Goal: Obtain resource: Obtain resource

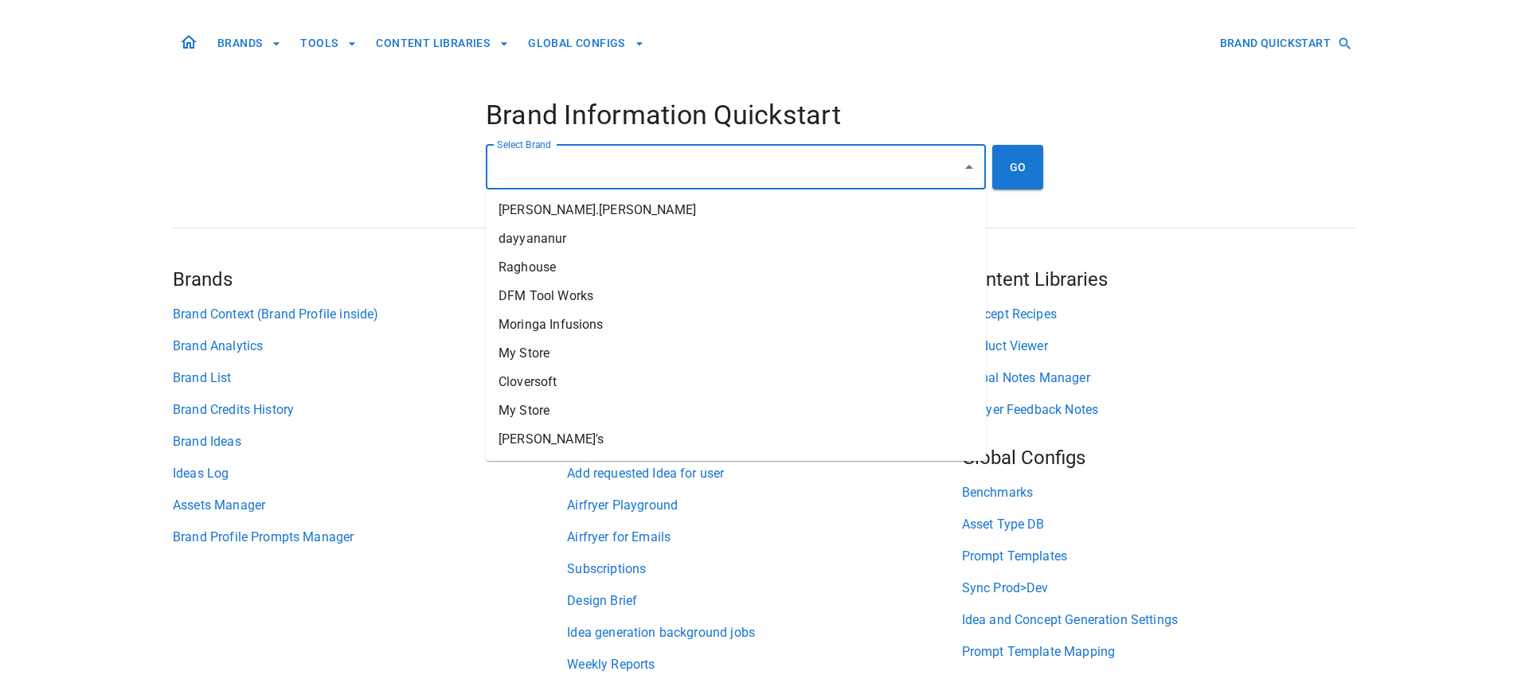
click at [547, 167] on input "Select Brand" at bounding box center [724, 167] width 462 height 30
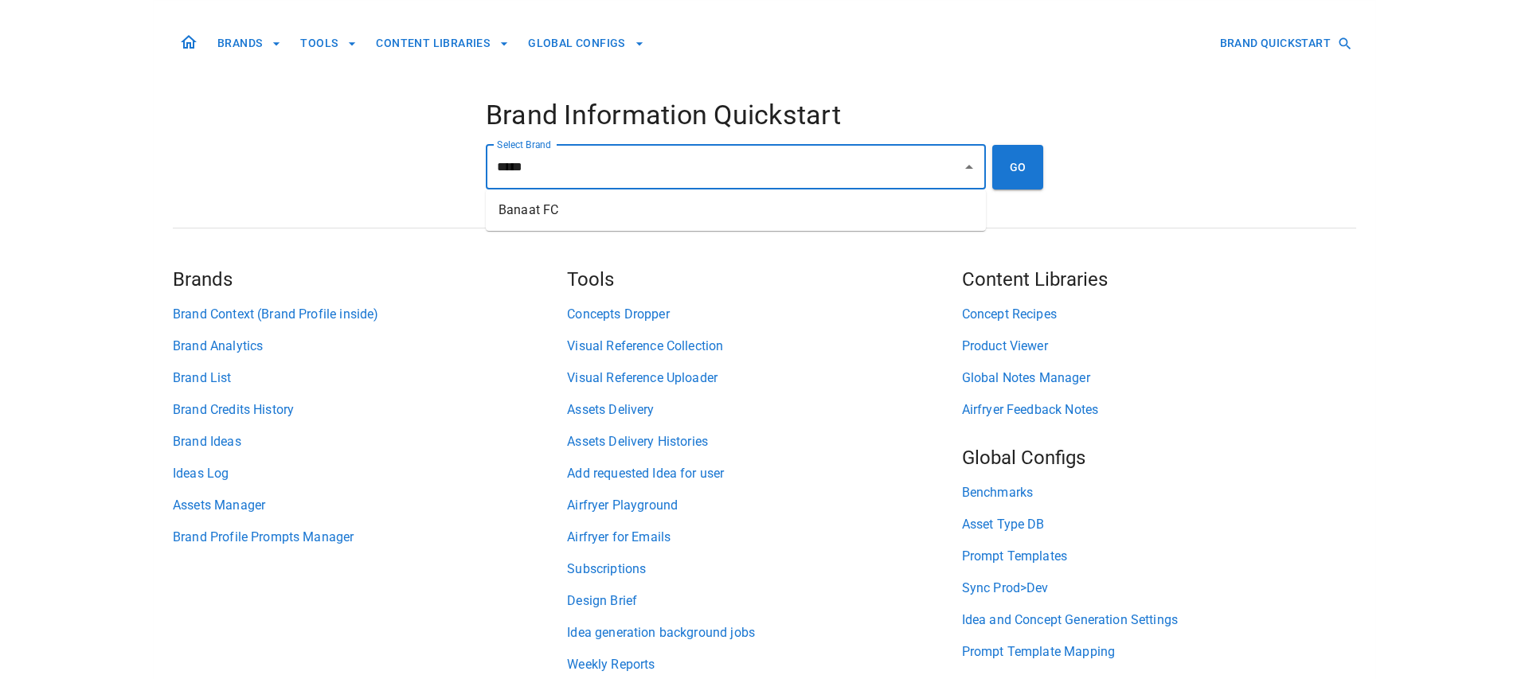
click at [584, 206] on li "Banaat FC" at bounding box center [736, 210] width 500 height 29
type input "*********"
click at [1022, 169] on button "GO" at bounding box center [1017, 167] width 51 height 45
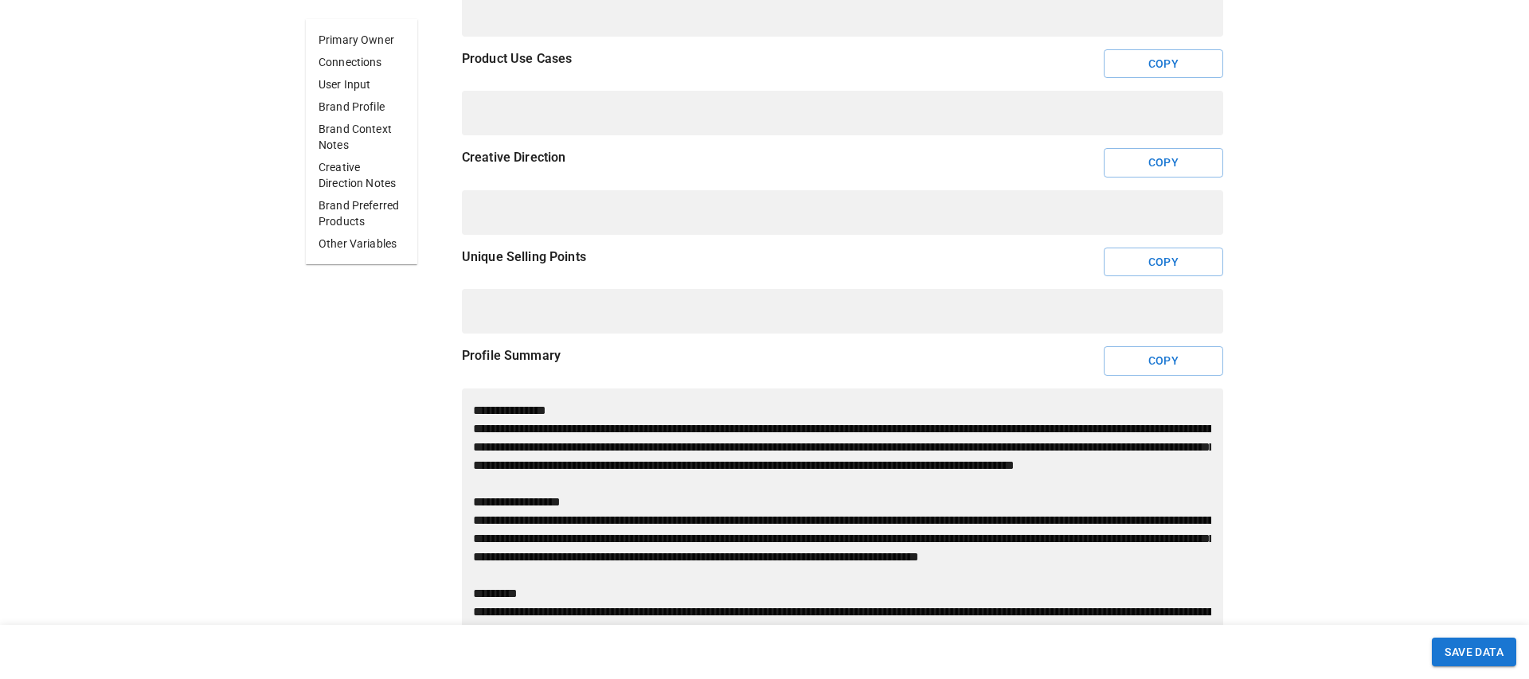
scroll to position [1304, 0]
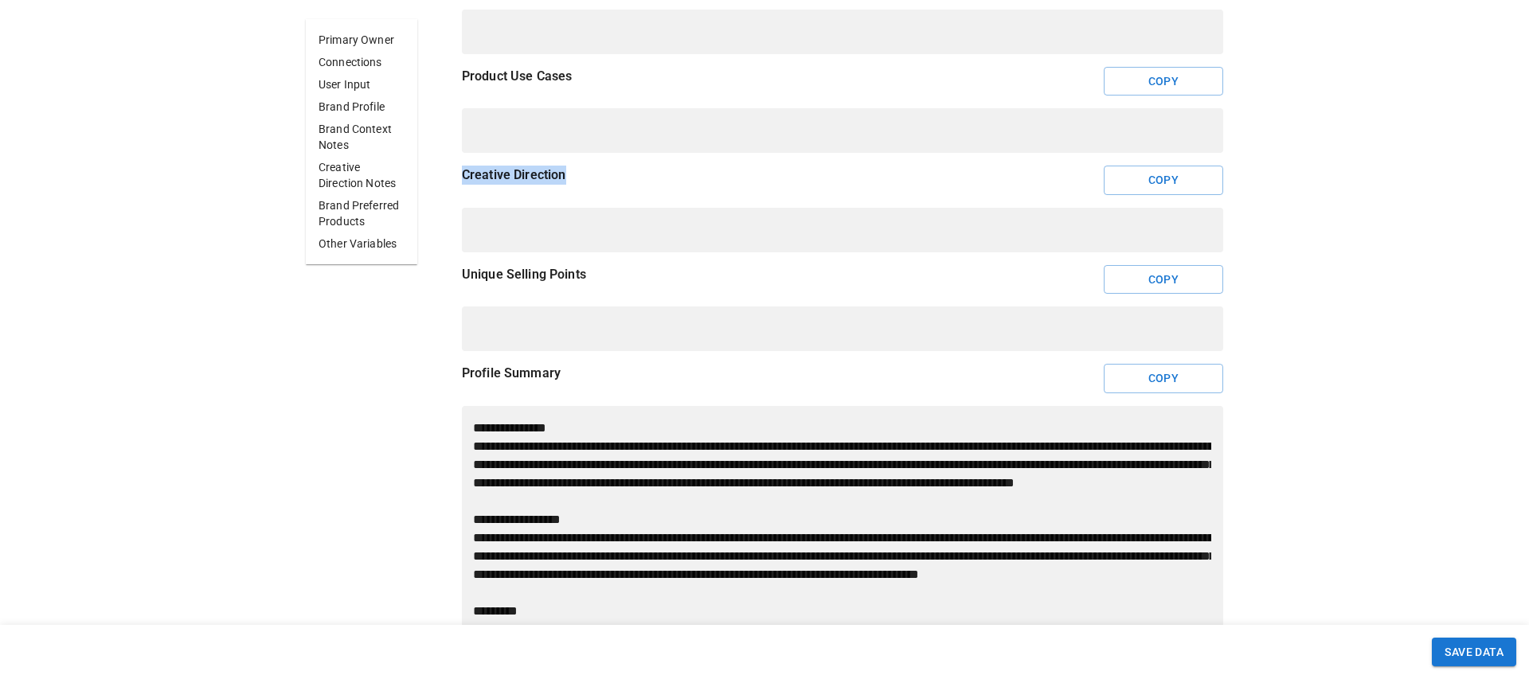
drag, startPoint x: 581, startPoint y: 176, endPoint x: 462, endPoint y: 171, distance: 119.6
click at [462, 171] on div "Creative Direction Copy" at bounding box center [842, 180] width 761 height 29
copy p "Creative Direction"
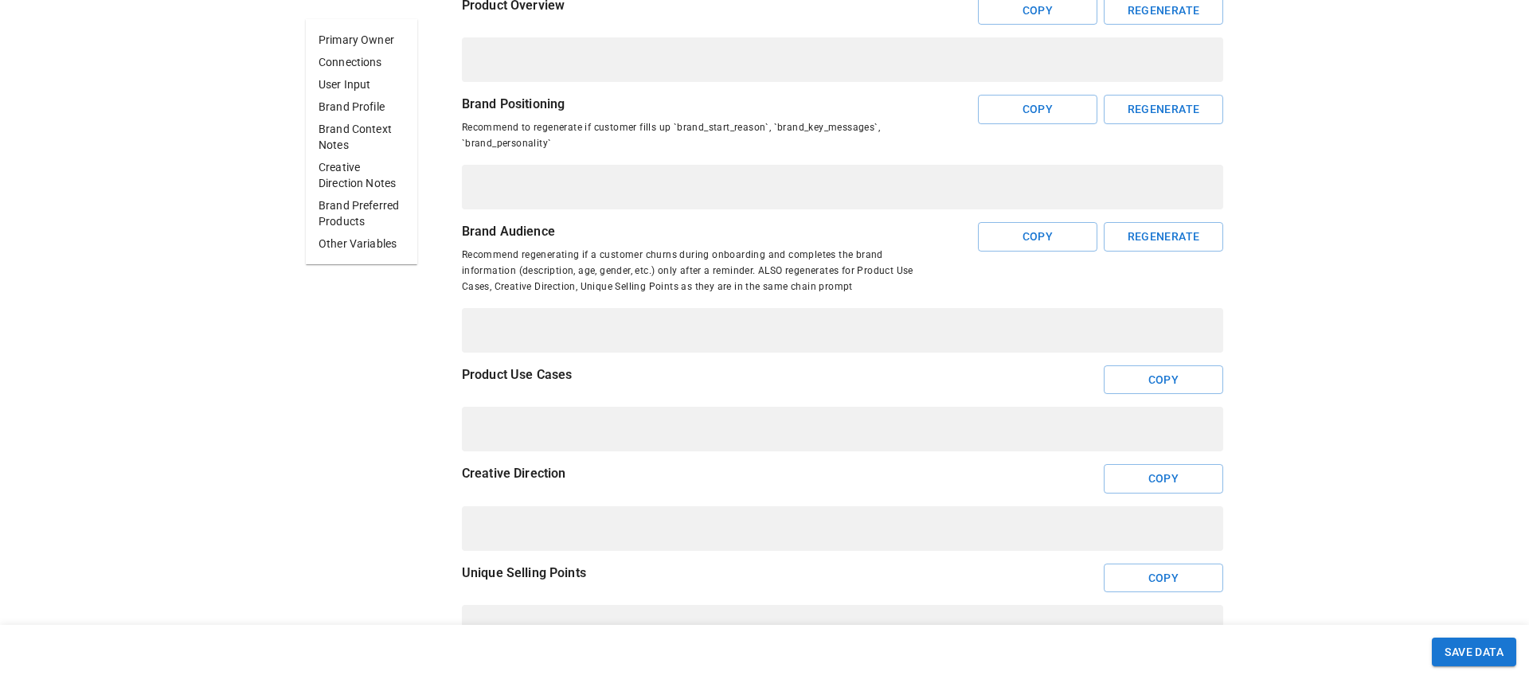
scroll to position [1020, 0]
